Goal: Transaction & Acquisition: Purchase product/service

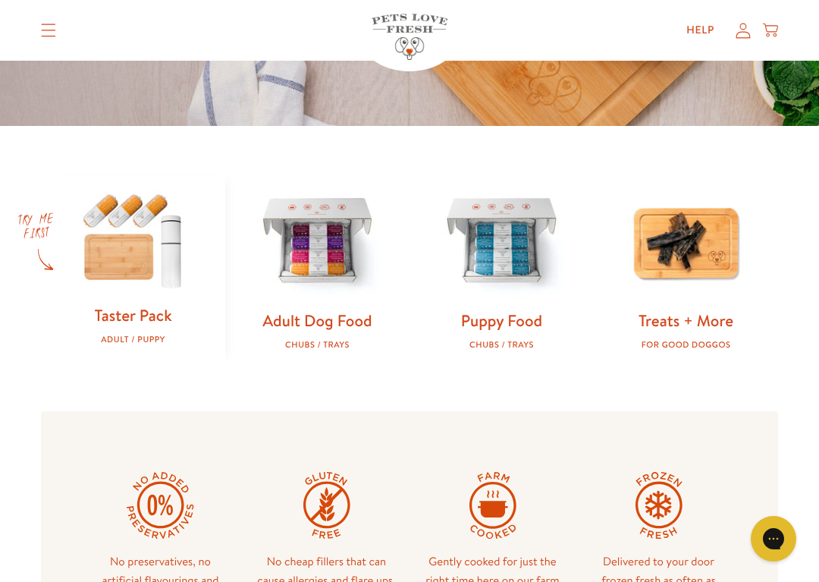
click at [307, 313] on link "Adult Dog Food" at bounding box center [316, 320] width 109 height 22
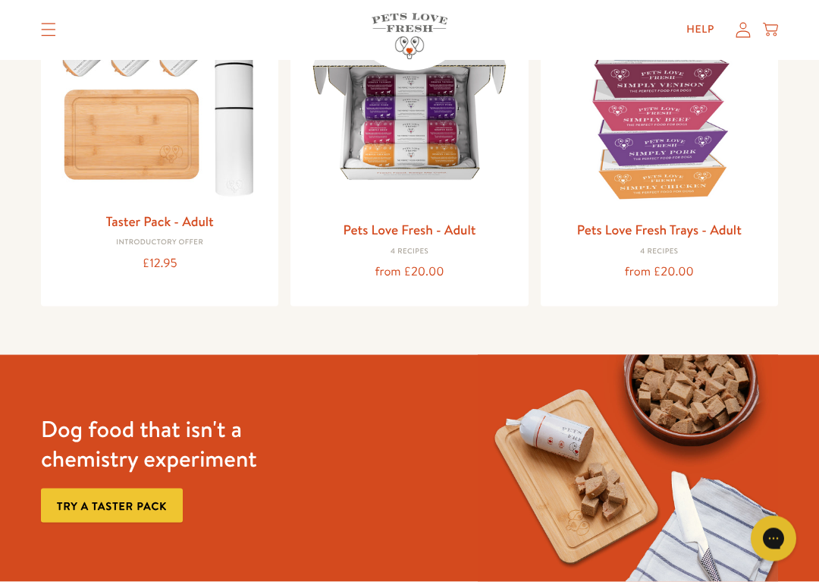
scroll to position [247, 0]
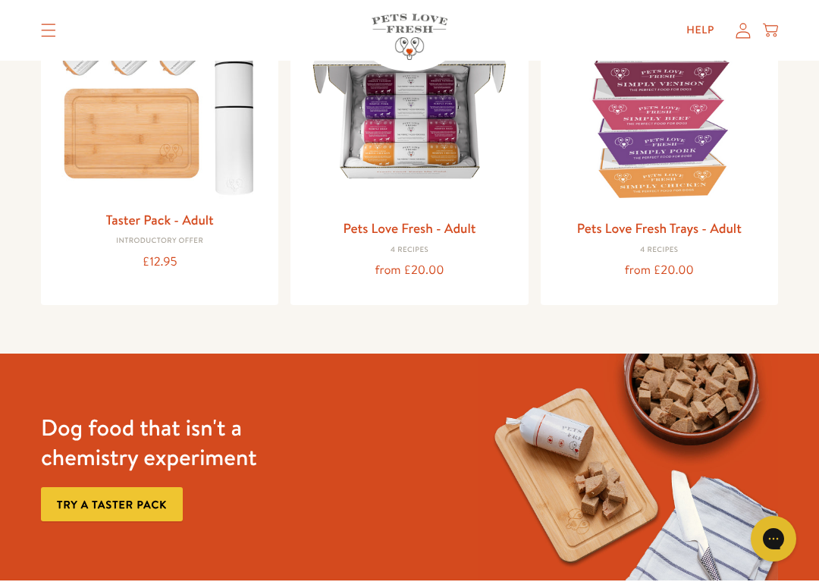
click at [636, 182] on img at bounding box center [659, 103] width 213 height 213
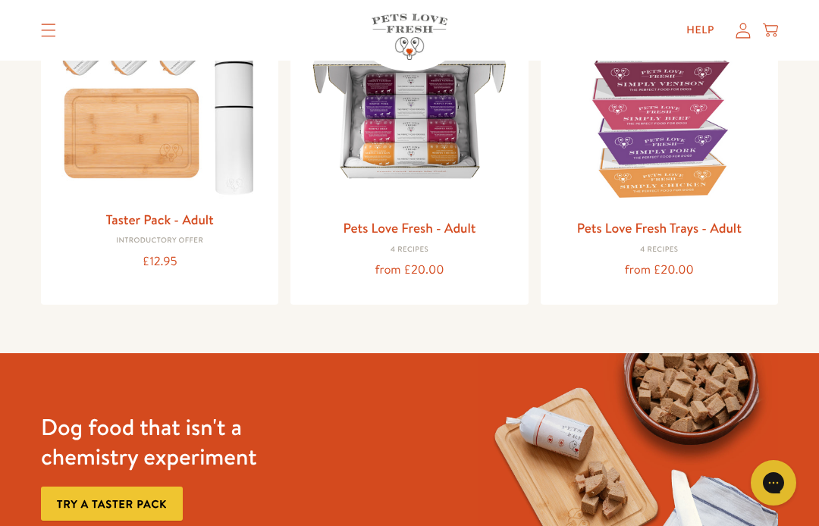
click at [398, 147] on img at bounding box center [409, 103] width 213 height 213
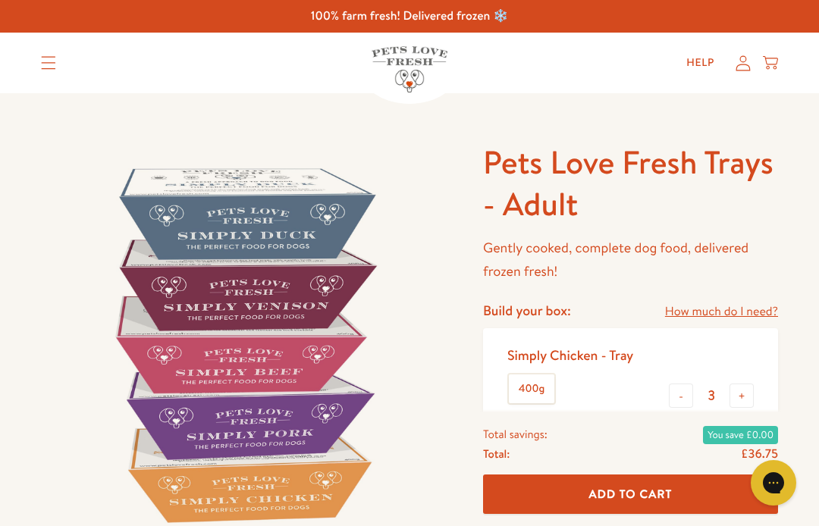
click at [738, 397] on button "+" at bounding box center [742, 396] width 24 height 24
type input "4"
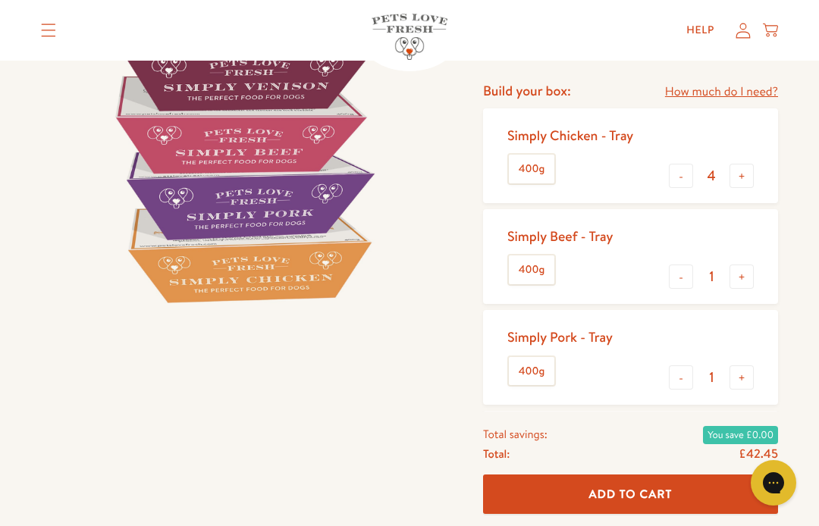
scroll to position [219, 0]
click at [677, 277] on button "-" at bounding box center [681, 277] width 24 height 24
type input "0"
click at [678, 375] on button "-" at bounding box center [681, 378] width 24 height 24
type input "0"
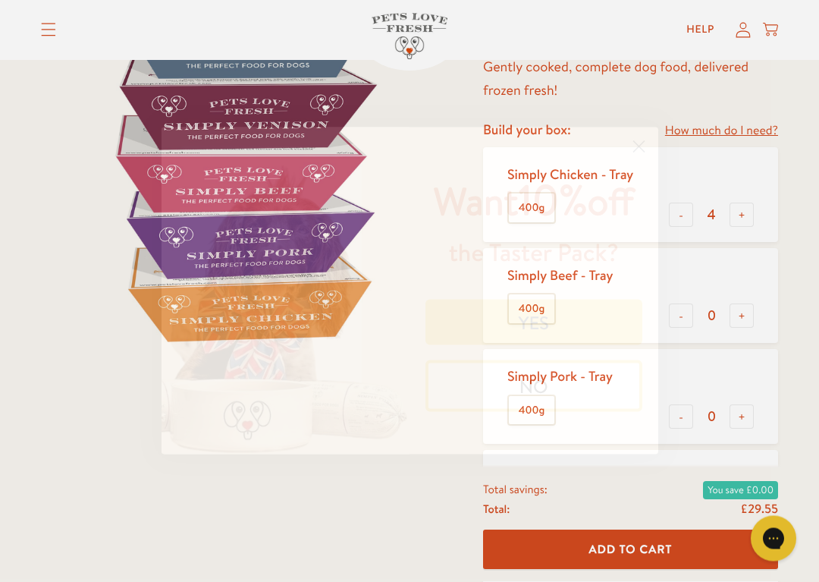
scroll to position [183, 0]
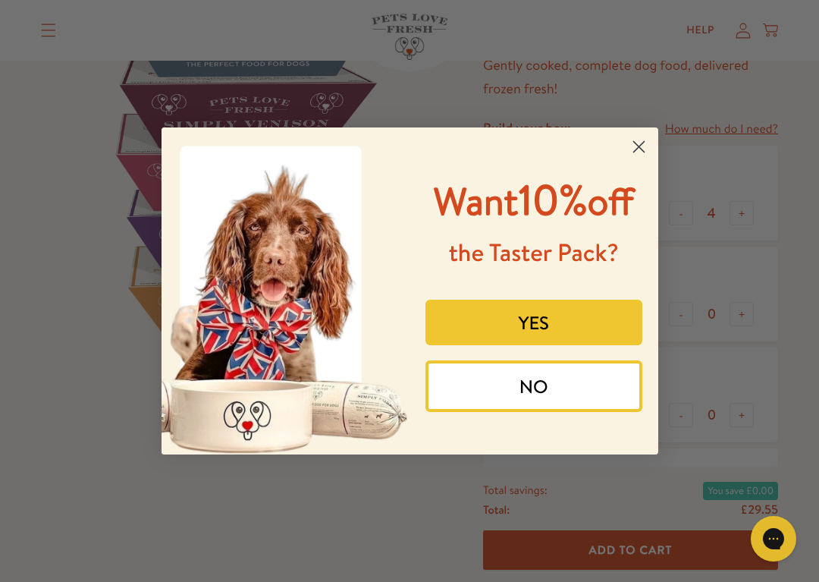
click at [644, 142] on icon "Close dialog" at bounding box center [638, 147] width 11 height 11
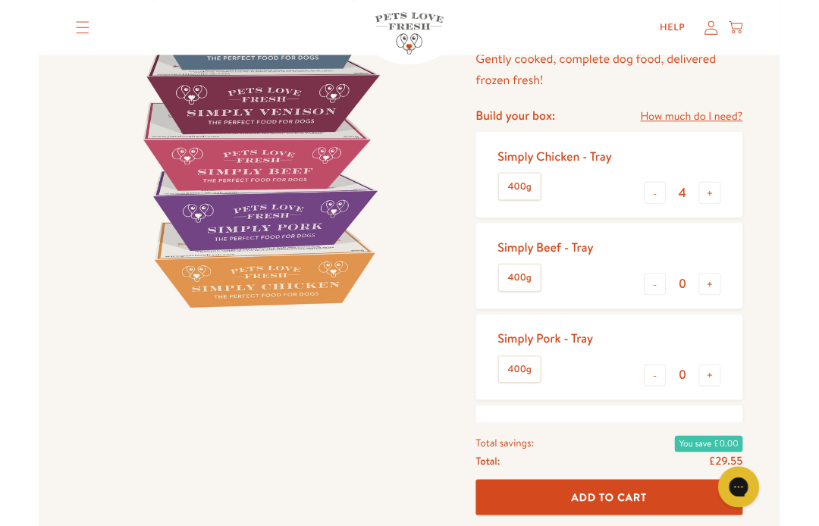
scroll to position [0, 0]
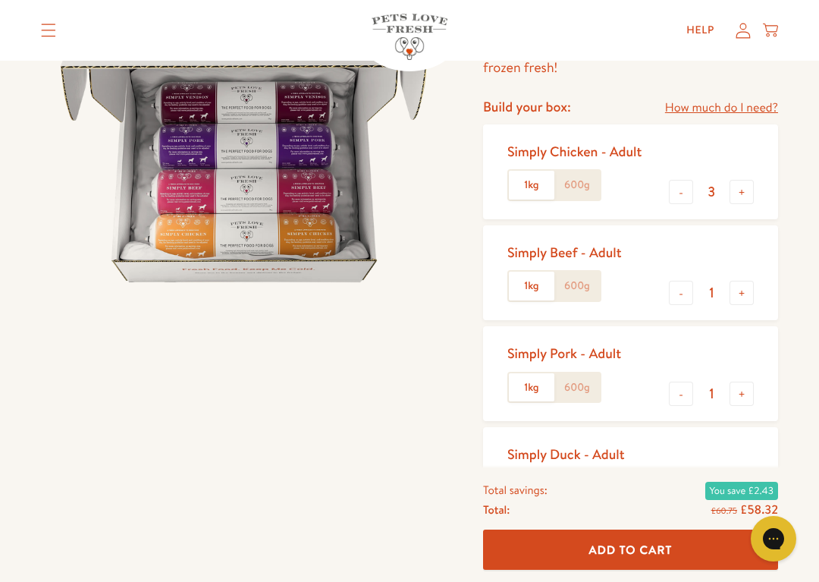
scroll to position [206, 0]
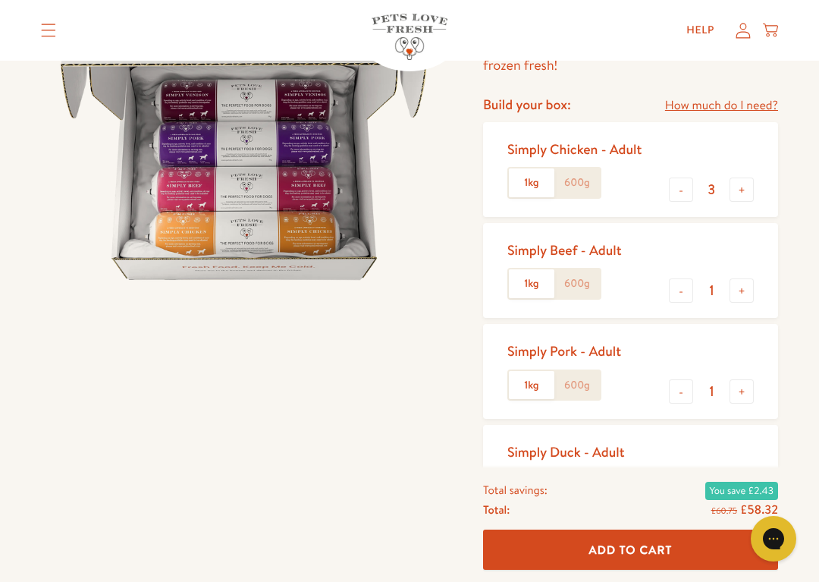
click at [681, 291] on button "-" at bounding box center [681, 290] width 24 height 24
type input "0"
click at [676, 388] on button "-" at bounding box center [681, 391] width 24 height 24
type input "0"
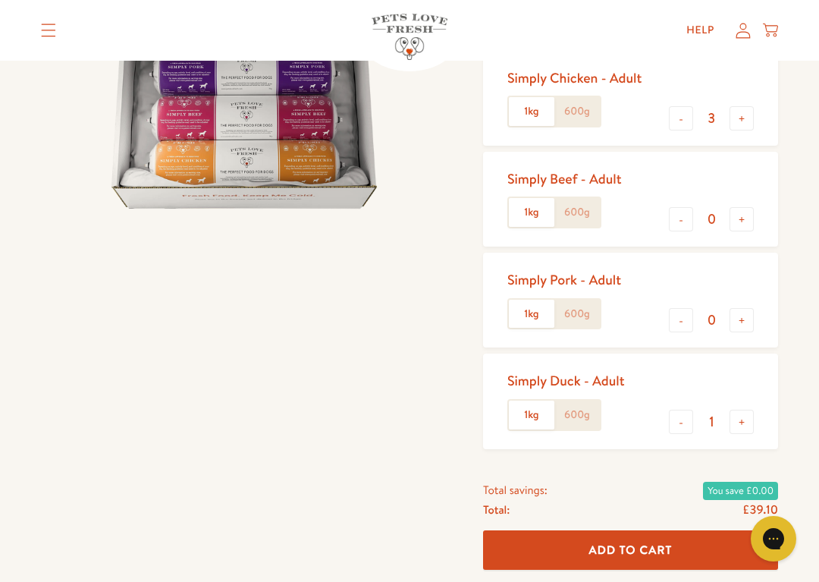
scroll to position [279, 0]
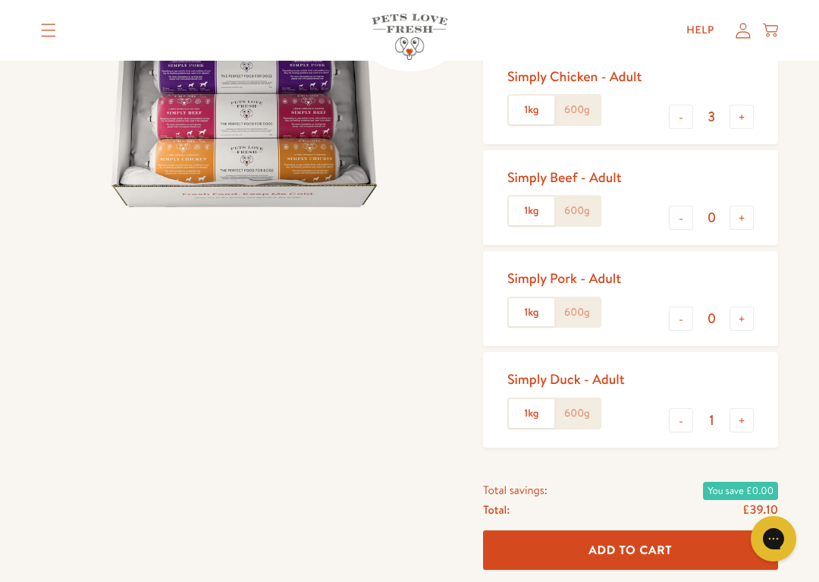
click at [680, 417] on button "-" at bounding box center [681, 420] width 24 height 24
type input "0"
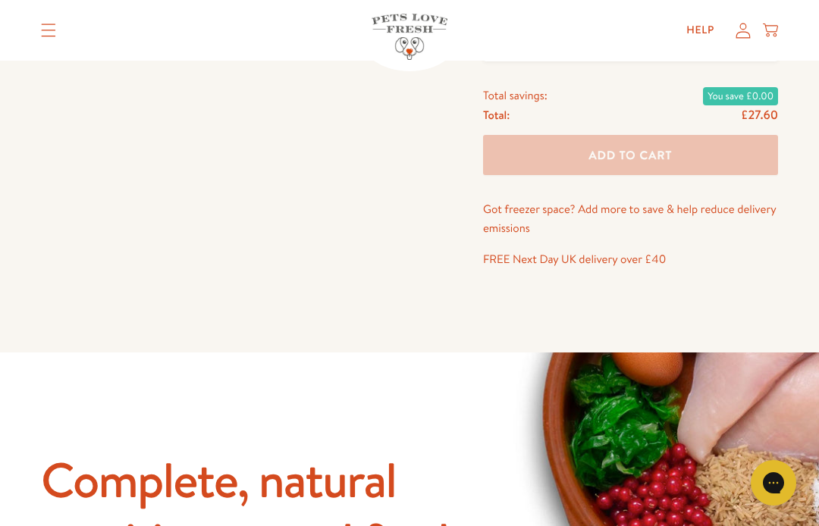
scroll to position [777, 0]
